Goal: Transaction & Acquisition: Purchase product/service

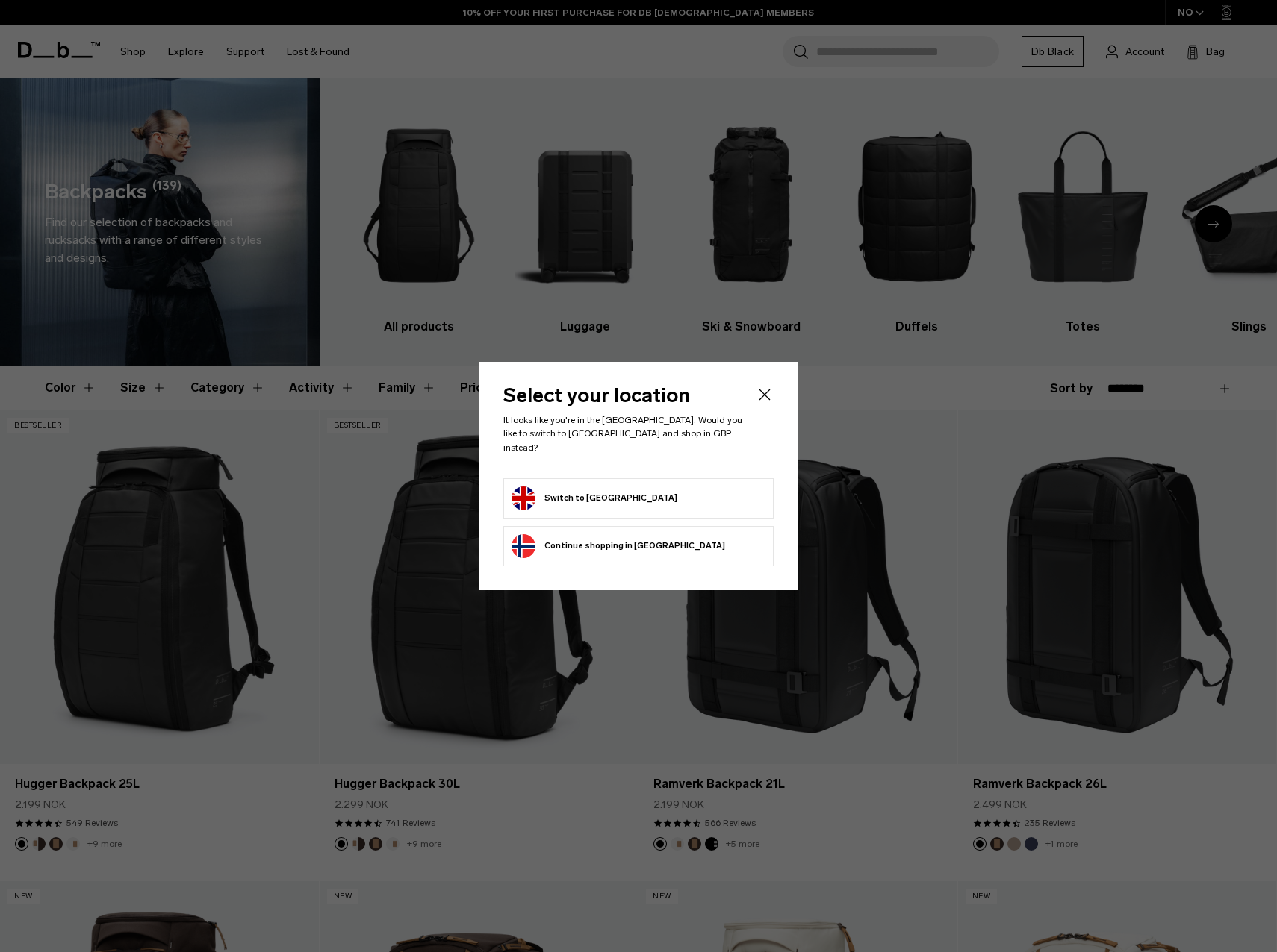
click at [648, 534] on button "Continue browsing [GEOGRAPHIC_DATA] store Continue shopping in [GEOGRAPHIC_DATA]" at bounding box center [619, 546] width 214 height 24
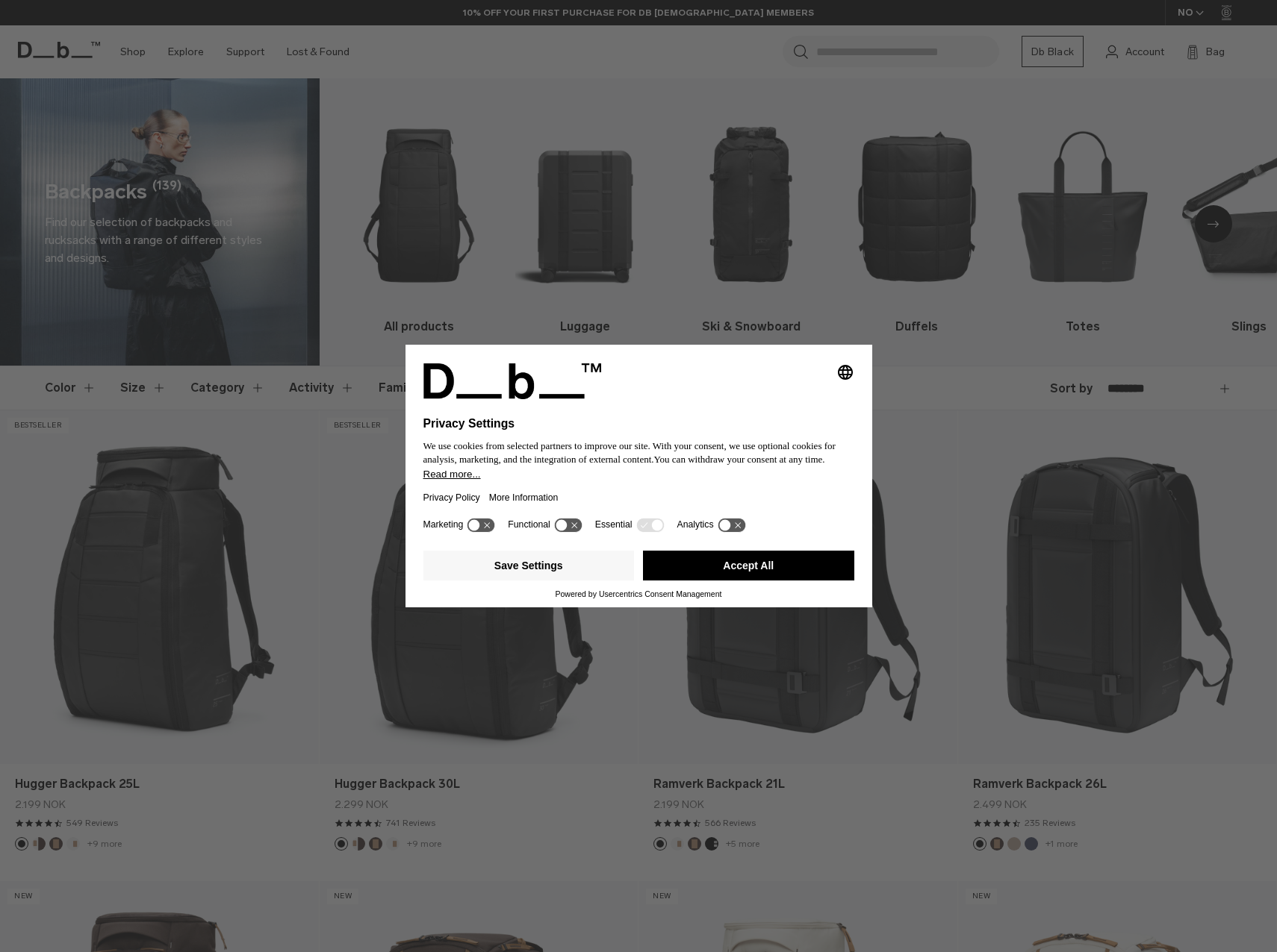
click at [791, 558] on button "Accept All" at bounding box center [748, 566] width 211 height 29
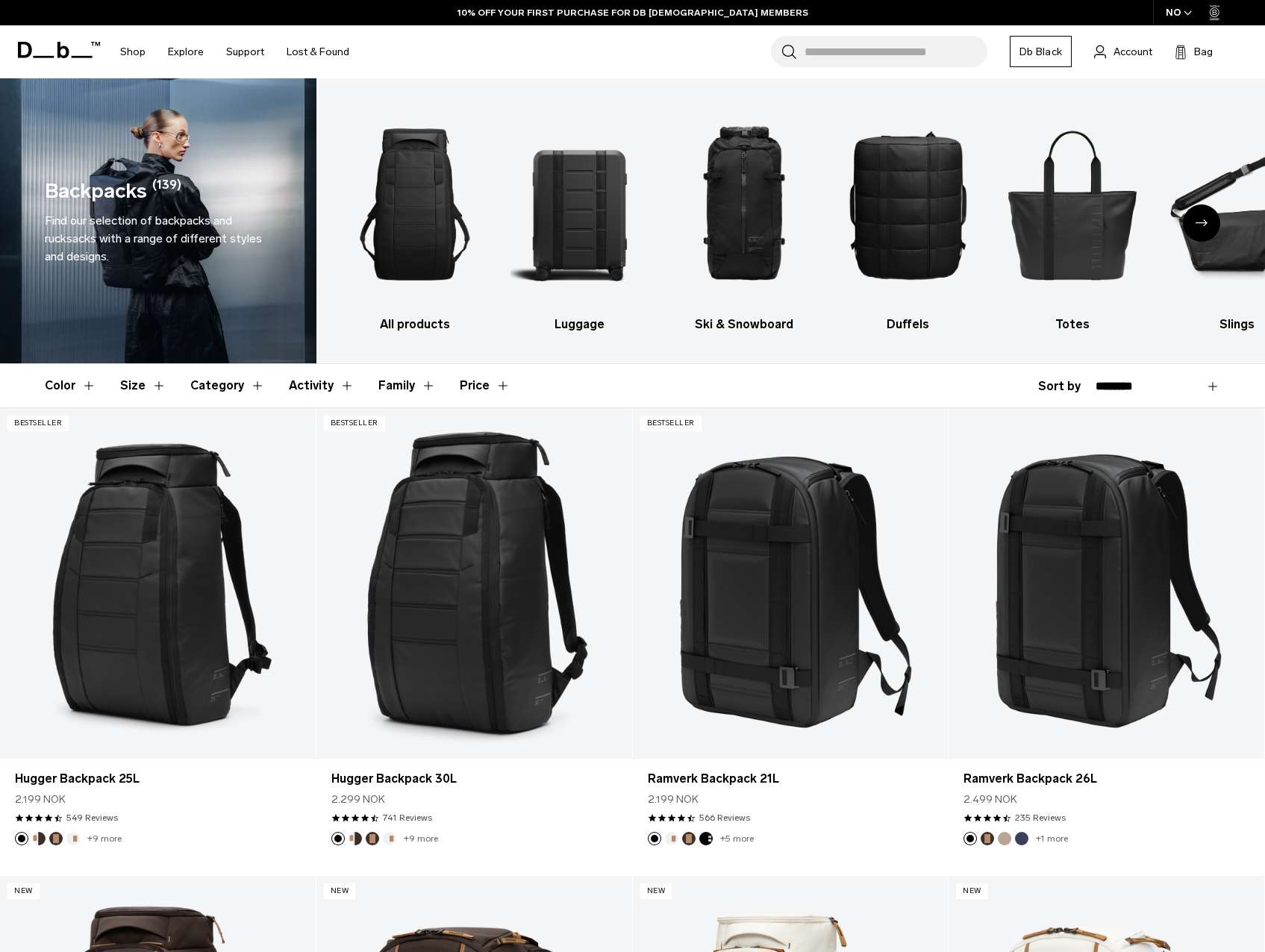
click at [1209, 212] on div "Next slide" at bounding box center [1202, 224] width 37 height 37
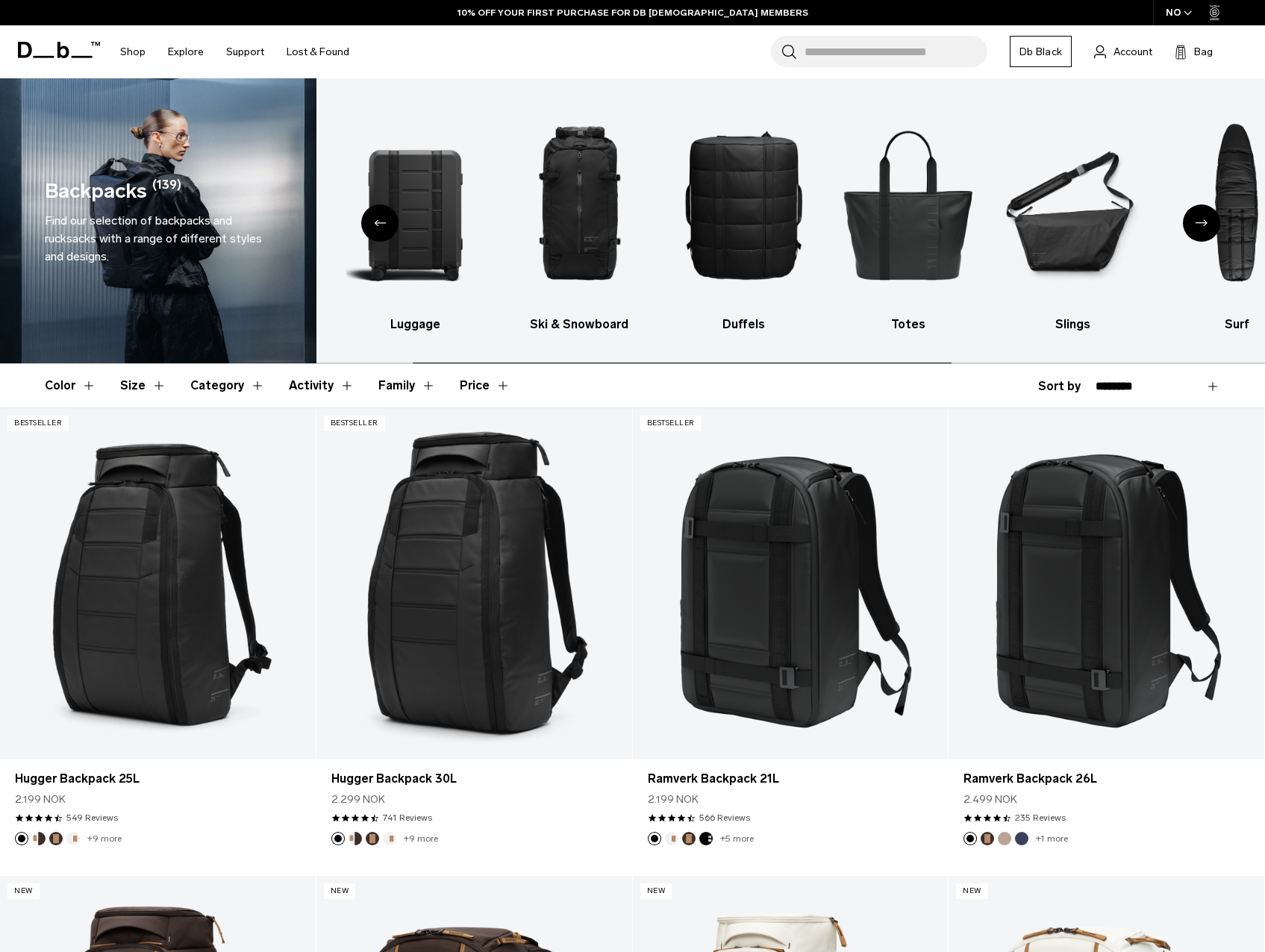
click at [1209, 212] on div "Next slide" at bounding box center [1202, 224] width 37 height 37
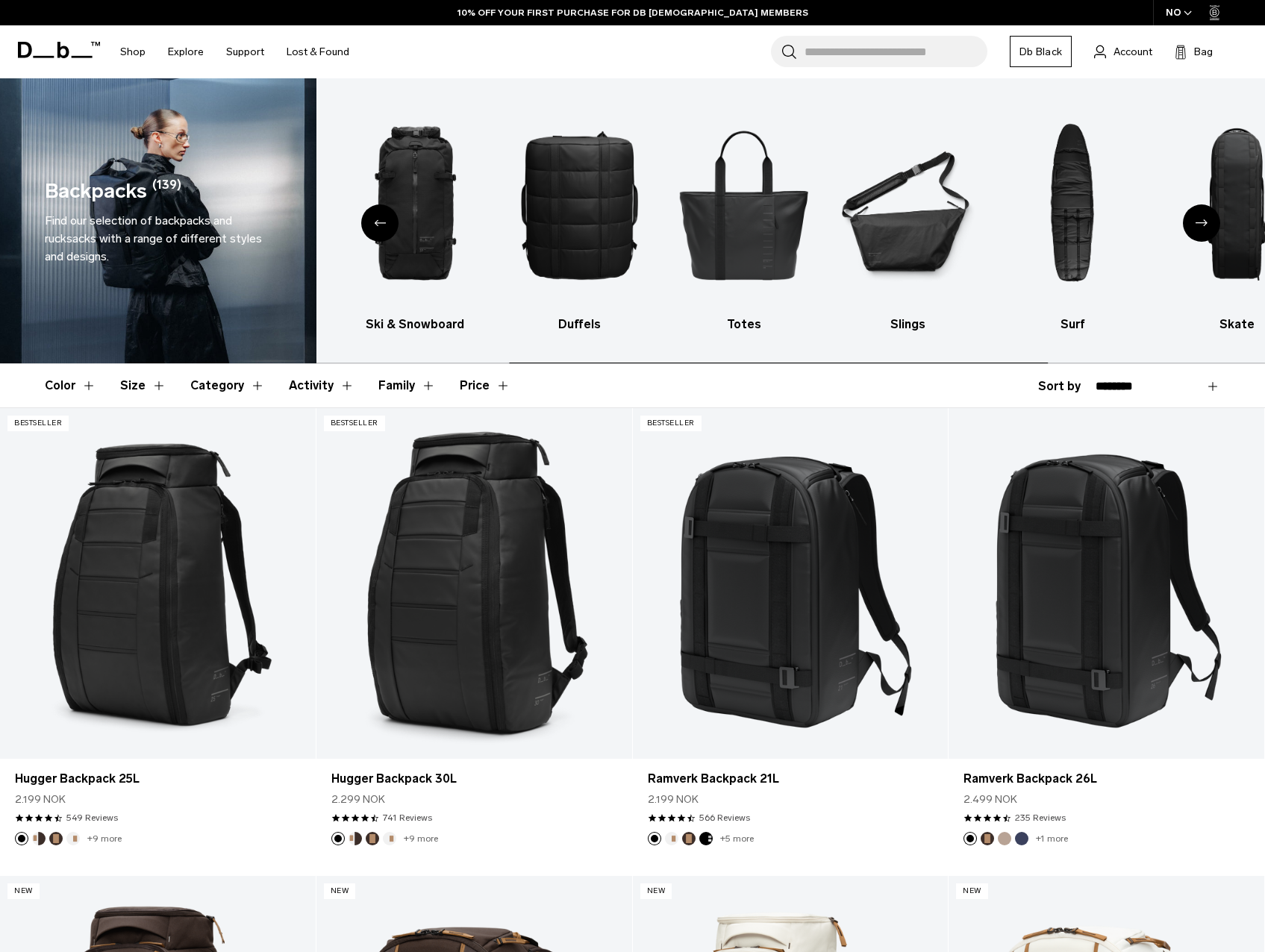
click at [1205, 215] on div "Next slide" at bounding box center [1202, 224] width 37 height 37
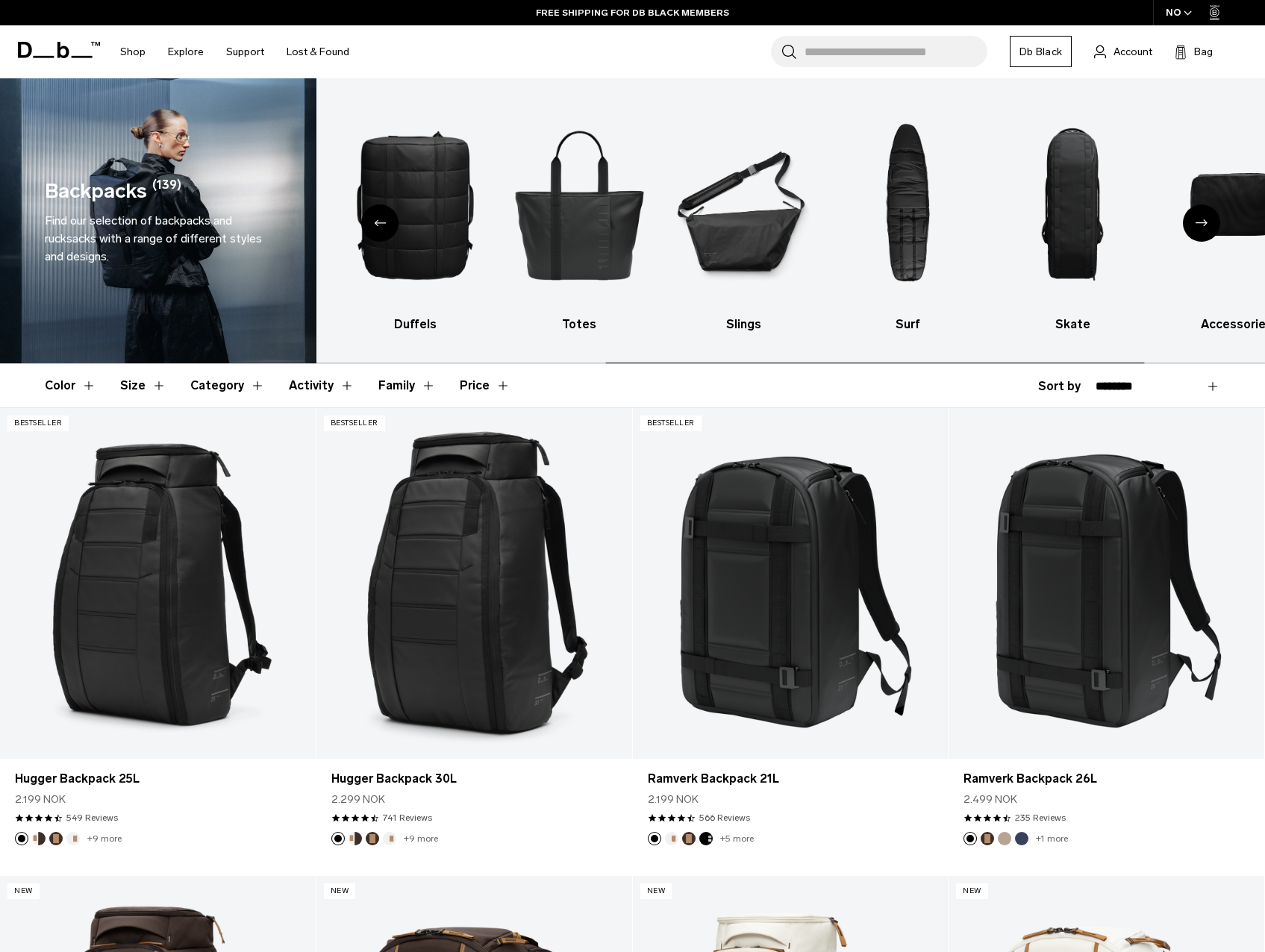
click at [1205, 215] on div "Next slide" at bounding box center [1202, 224] width 37 height 37
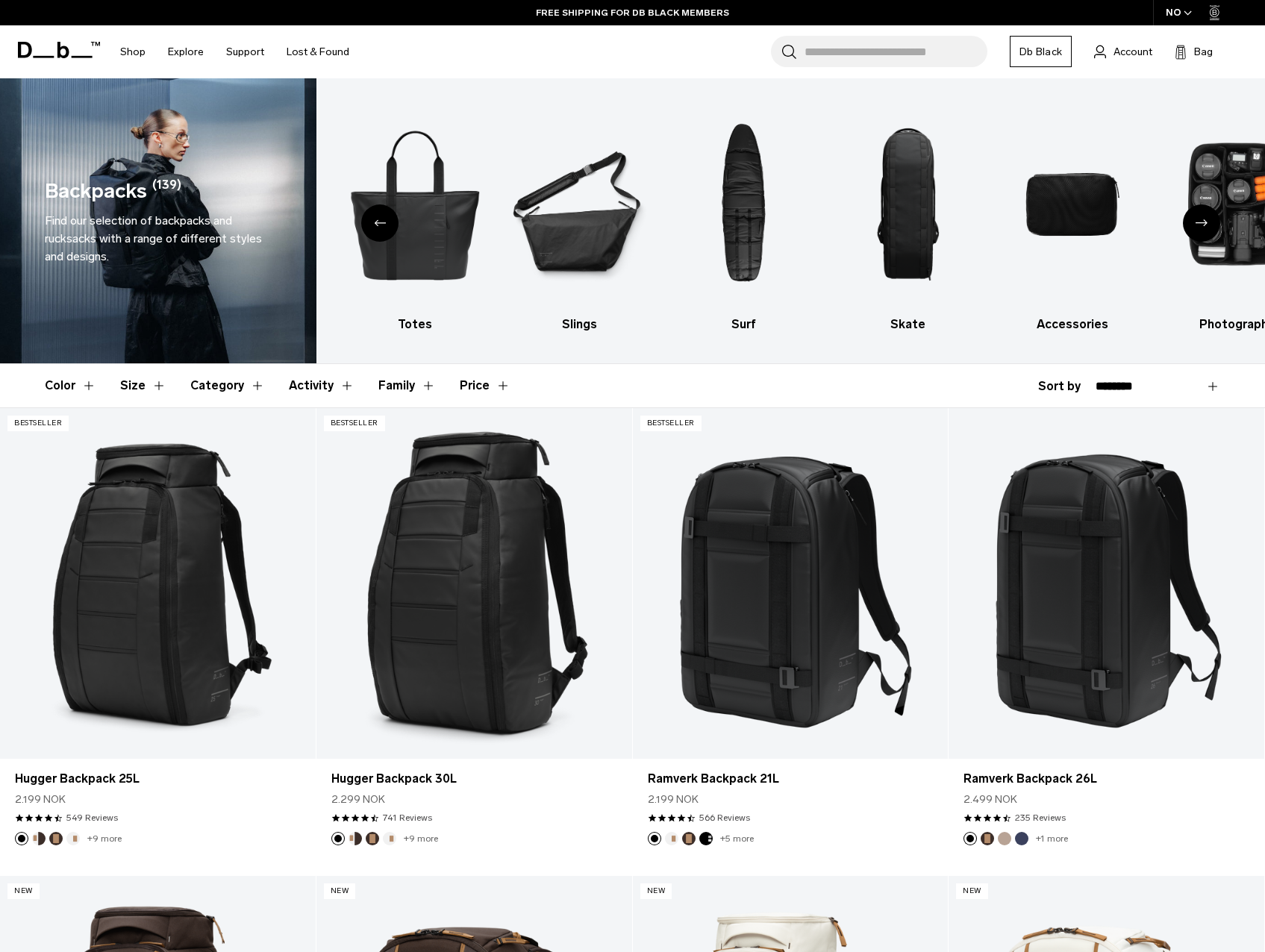
click at [1205, 215] on div "Next slide" at bounding box center [1202, 224] width 37 height 37
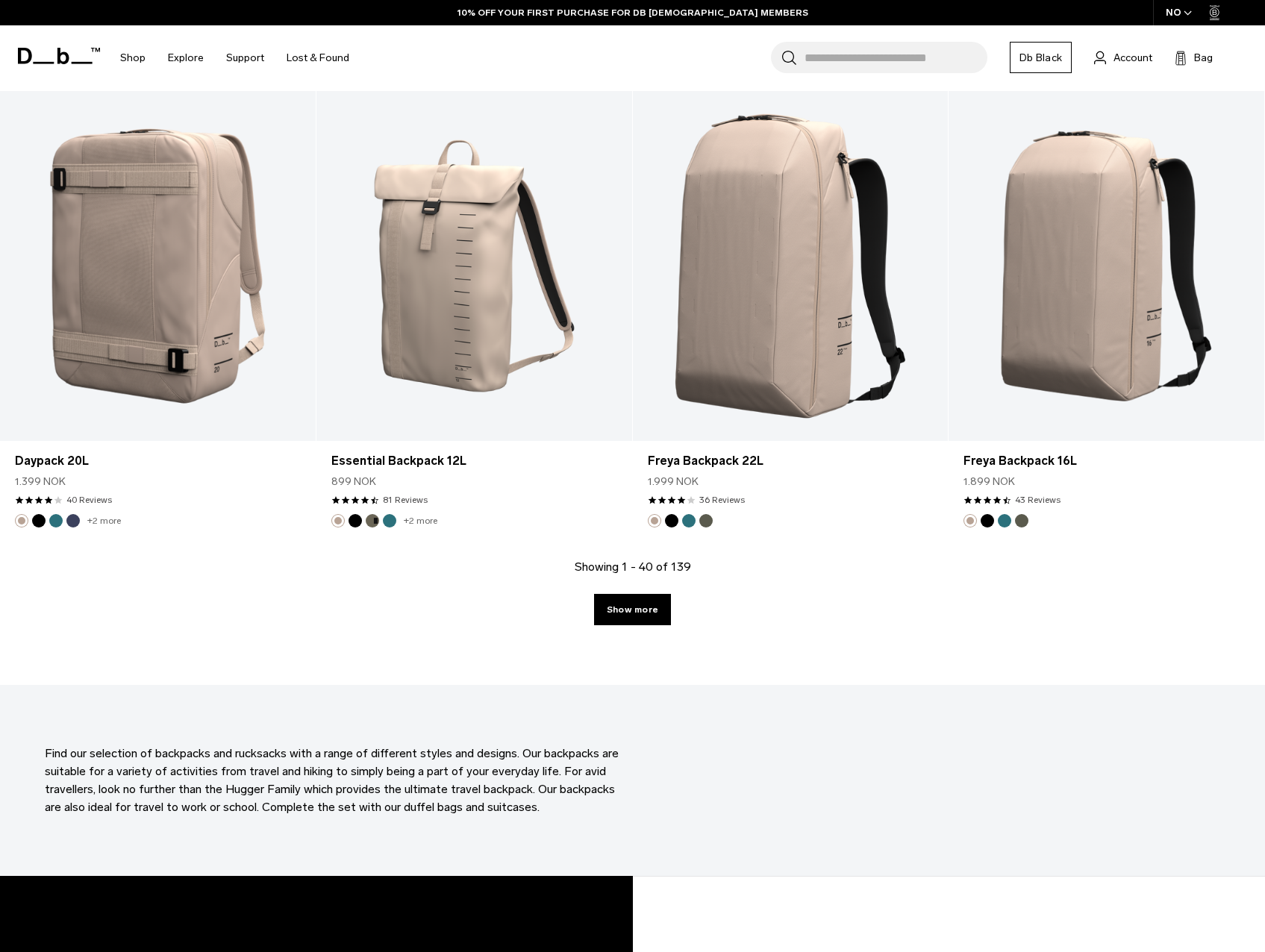
scroll to position [4628, 0]
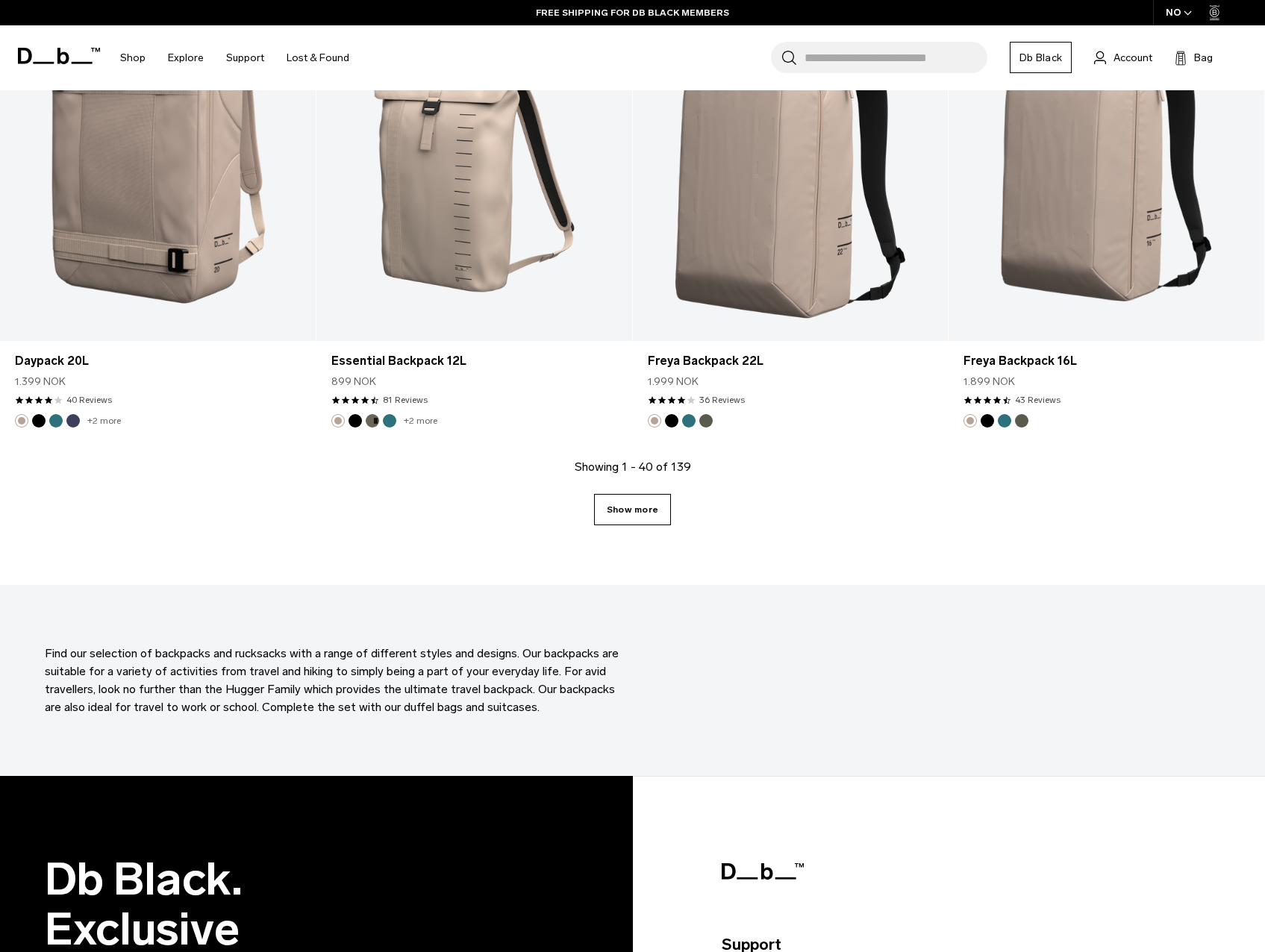
click at [654, 503] on link "Show more" at bounding box center [632, 510] width 76 height 31
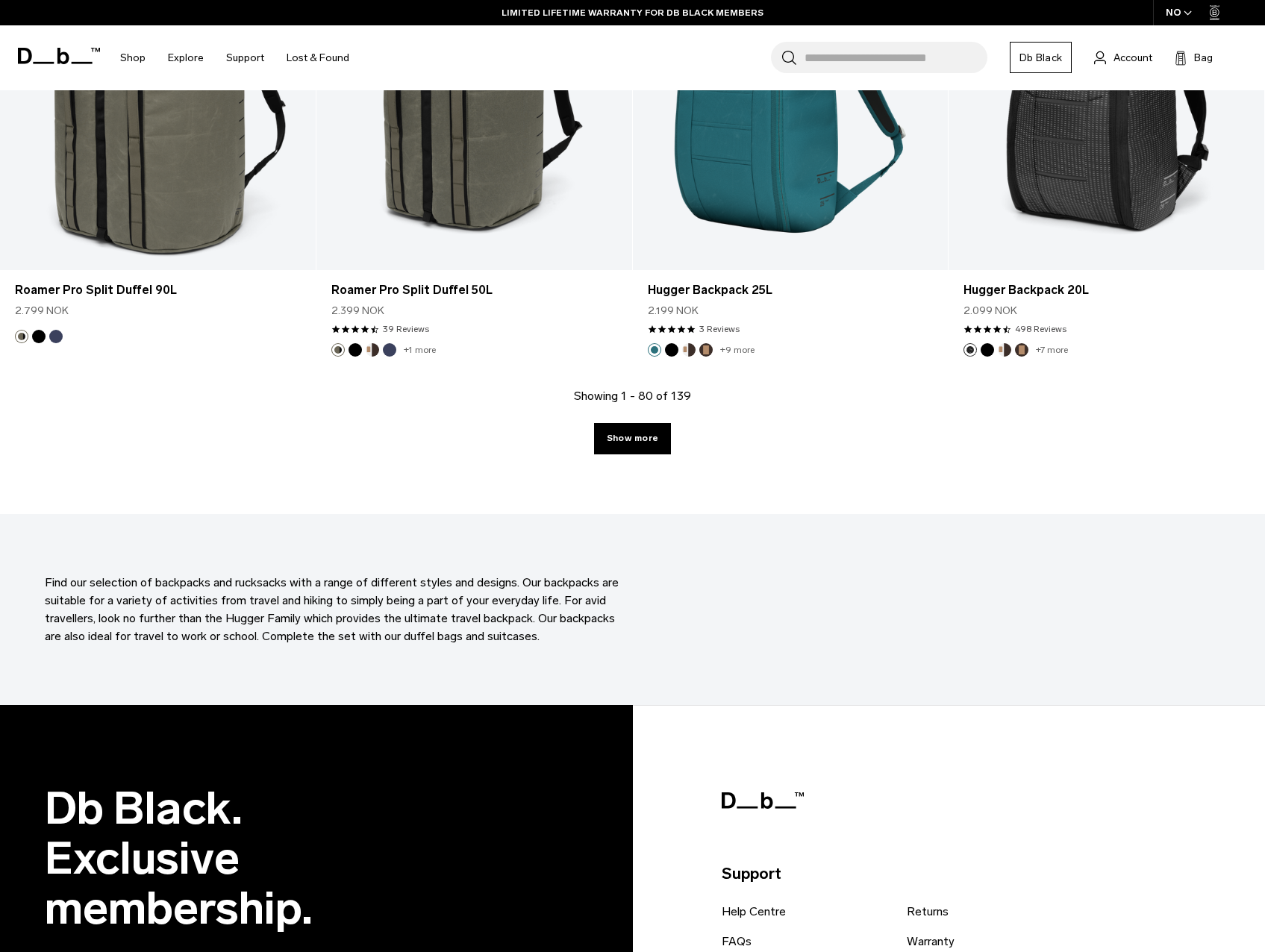
scroll to position [9480, 0]
